Goal: Transaction & Acquisition: Book appointment/travel/reservation

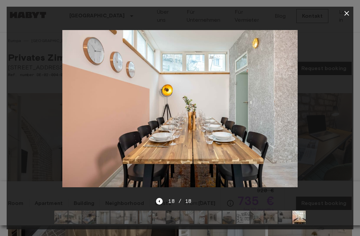
click at [160, 202] on icon "Previous image" at bounding box center [159, 201] width 7 height 7
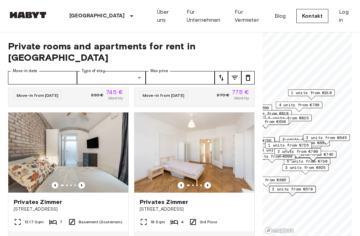
scroll to position [422, 0]
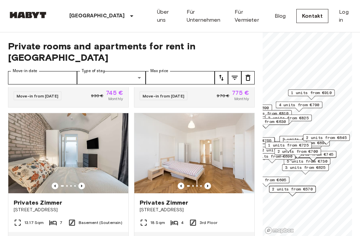
click at [105, 152] on img at bounding box center [68, 153] width 120 height 80
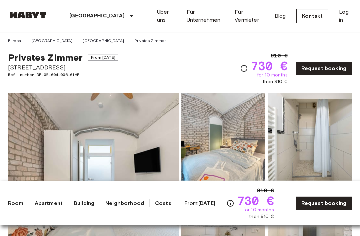
click at [83, 120] on img at bounding box center [93, 181] width 171 height 177
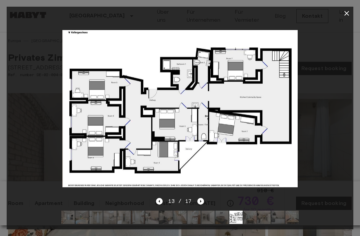
click at [345, 15] on icon "button" at bounding box center [347, 13] width 8 height 8
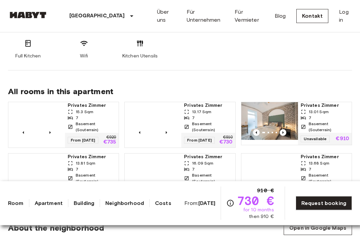
scroll to position [386, 0]
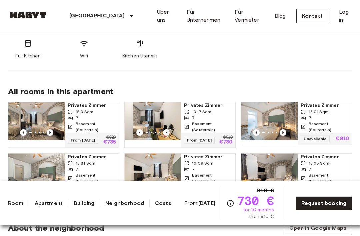
click at [163, 110] on img at bounding box center [153, 121] width 57 height 38
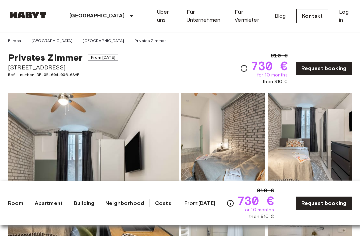
click at [287, 121] on img at bounding box center [310, 136] width 84 height 87
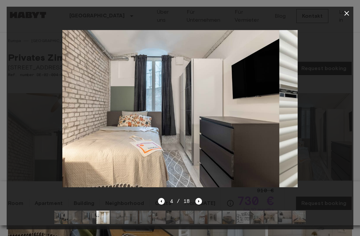
click at [359, 128] on div at bounding box center [180, 118] width 360 height 236
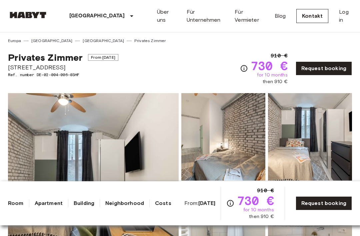
click at [334, 124] on img at bounding box center [310, 136] width 84 height 87
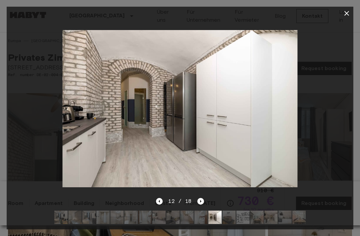
click at [344, 14] on icon "button" at bounding box center [347, 13] width 8 height 8
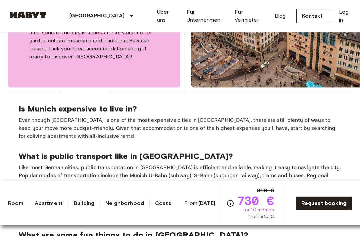
scroll to position [1141, 0]
